Goal: Information Seeking & Learning: Learn about a topic

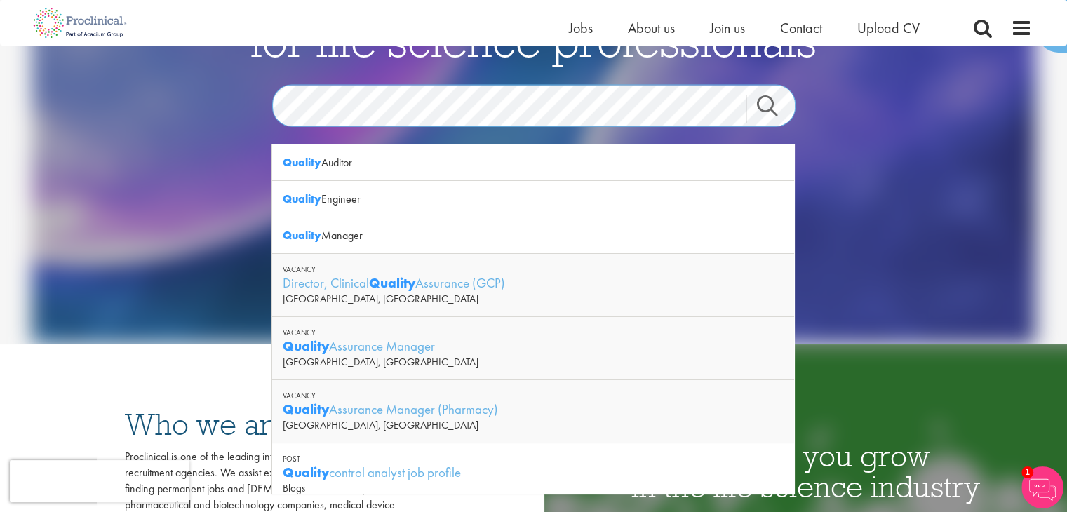
scroll to position [179, 0]
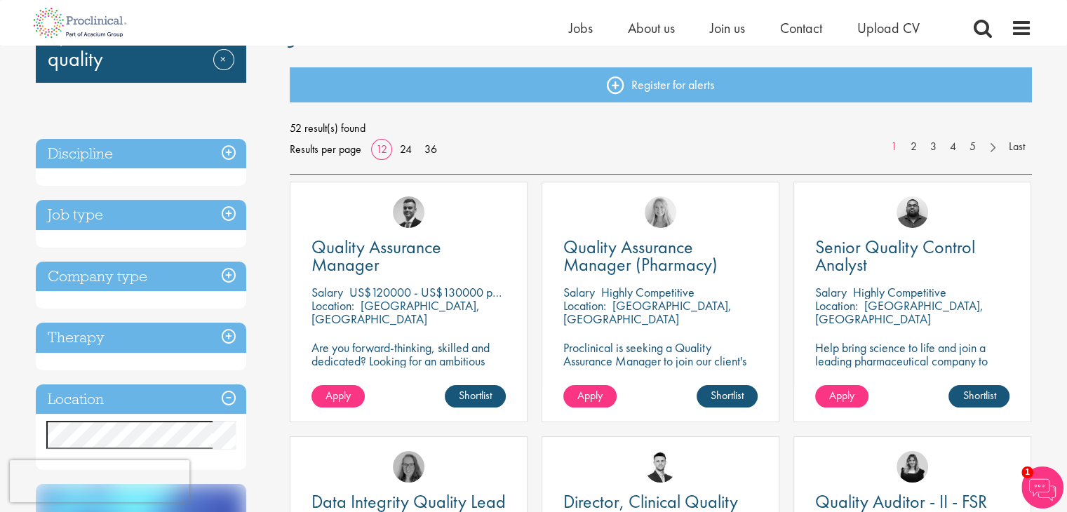
scroll to position [183, 0]
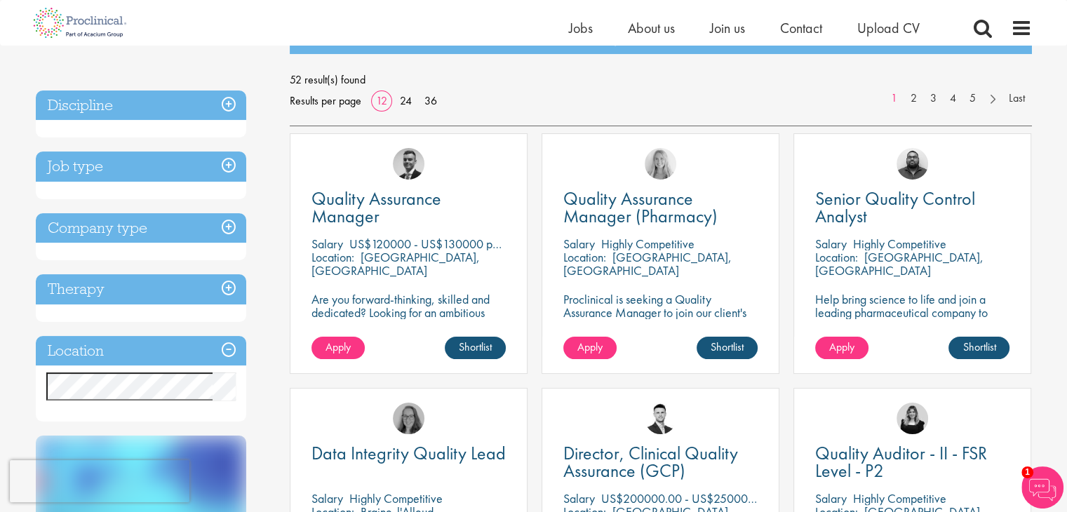
click at [224, 350] on h3 "Location" at bounding box center [141, 351] width 210 height 30
click at [226, 347] on h3 "Location" at bounding box center [141, 351] width 210 height 30
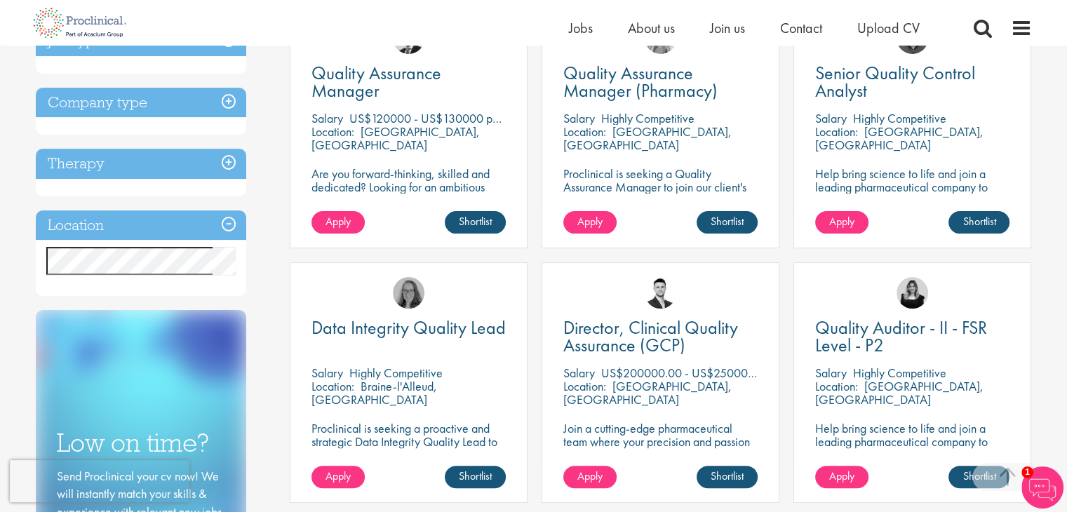
scroll to position [214, 0]
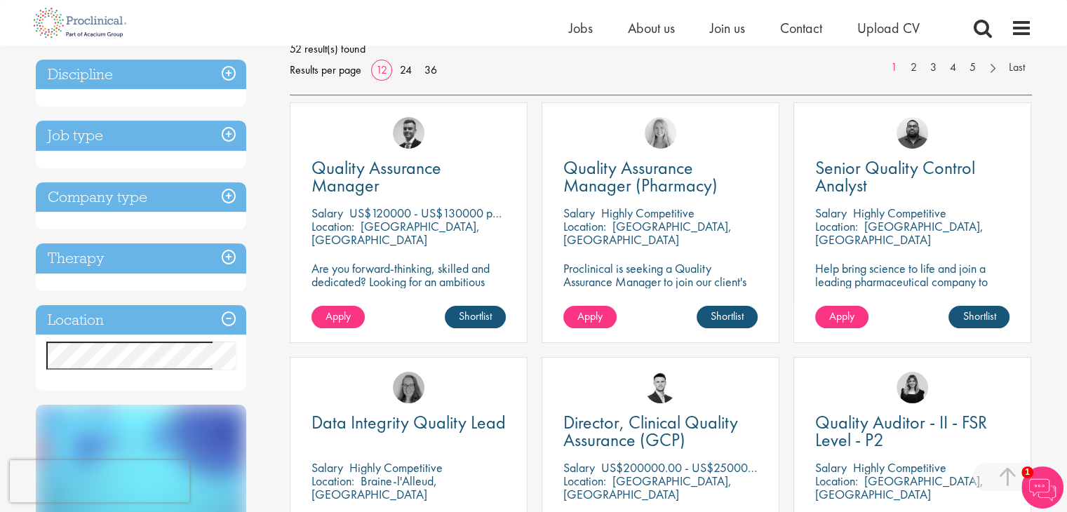
click at [110, 140] on h3 "Job type" at bounding box center [141, 136] width 210 height 30
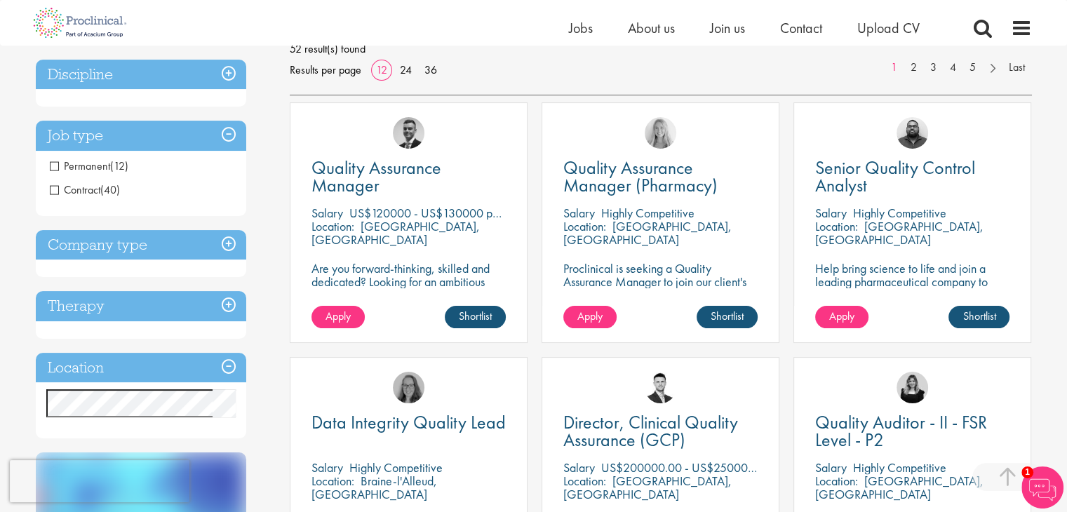
click at [54, 376] on h3 "Location" at bounding box center [141, 368] width 210 height 30
click at [102, 364] on h3 "Location" at bounding box center [141, 368] width 210 height 30
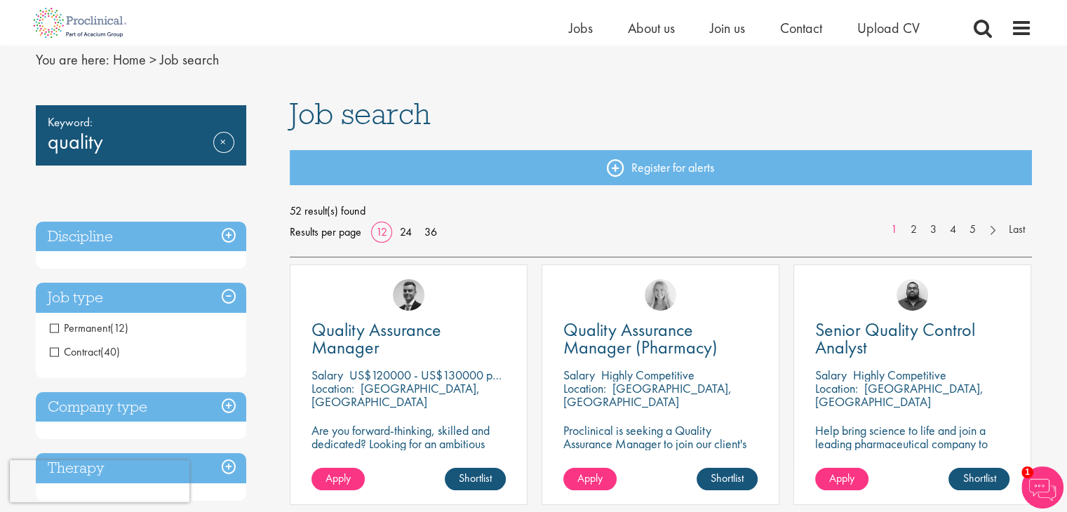
scroll to position [178, 0]
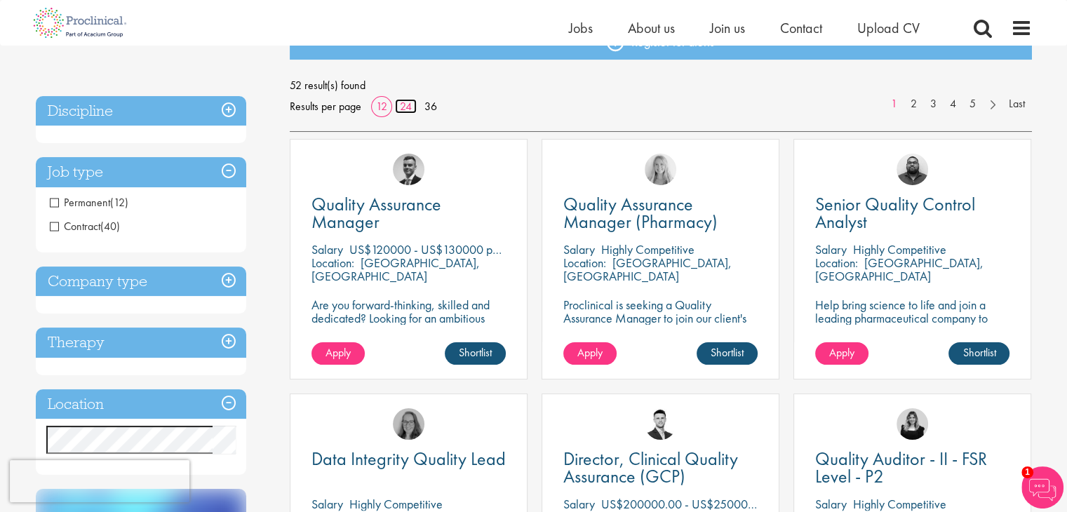
click at [406, 104] on link "24" at bounding box center [406, 106] width 22 height 15
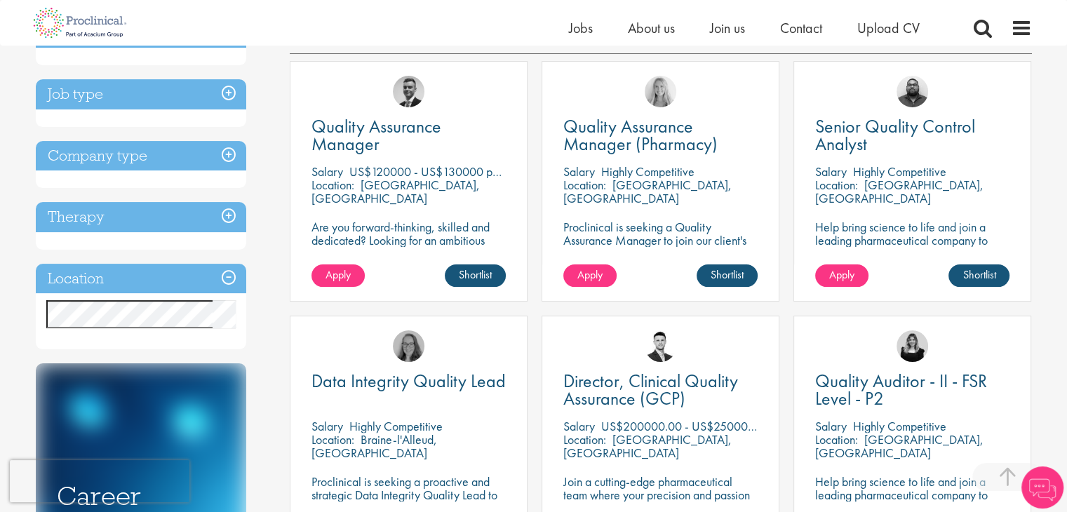
scroll to position [183, 0]
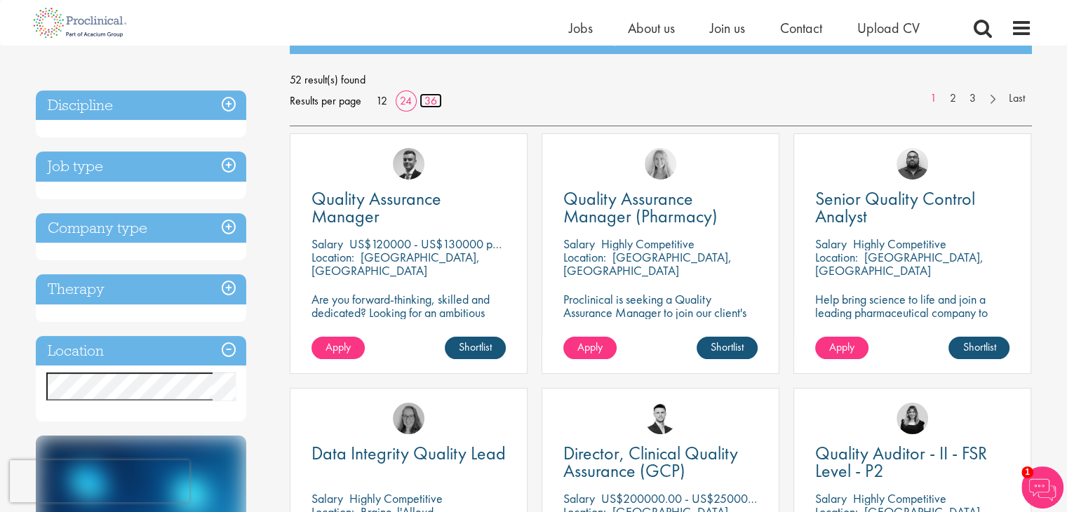
click at [429, 105] on link "36" at bounding box center [431, 100] width 22 height 15
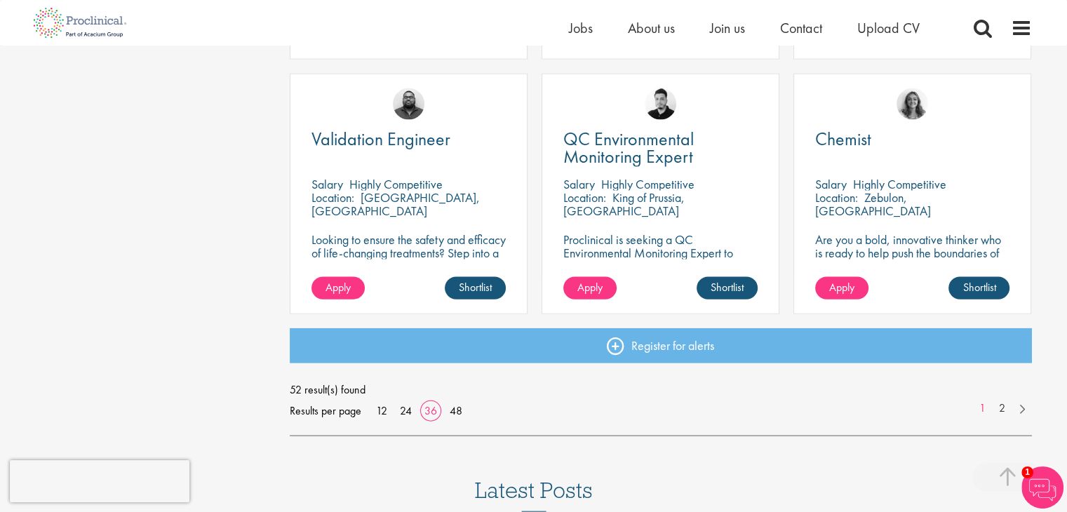
scroll to position [3078, 0]
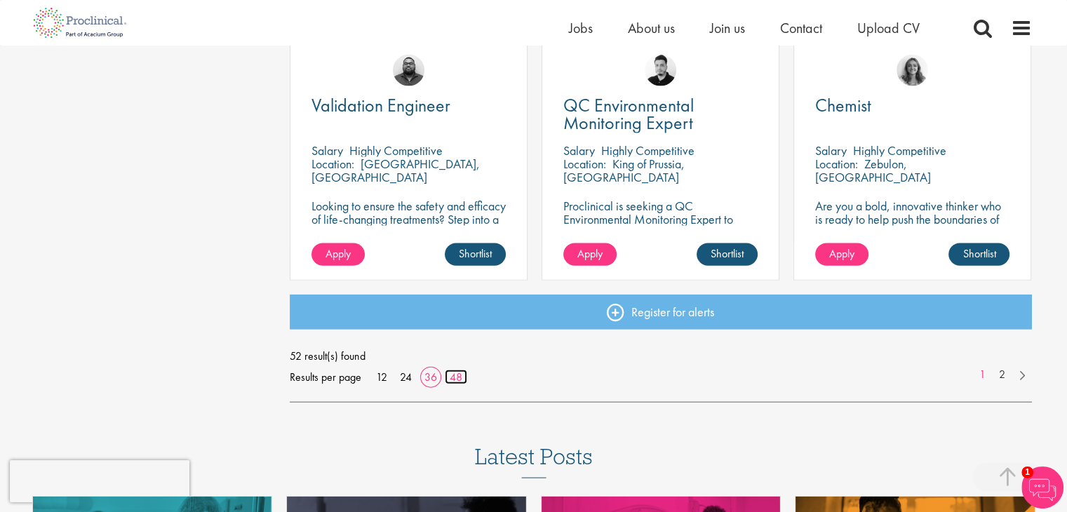
click at [454, 377] on link "48" at bounding box center [456, 377] width 22 height 15
